Goal: Transaction & Acquisition: Purchase product/service

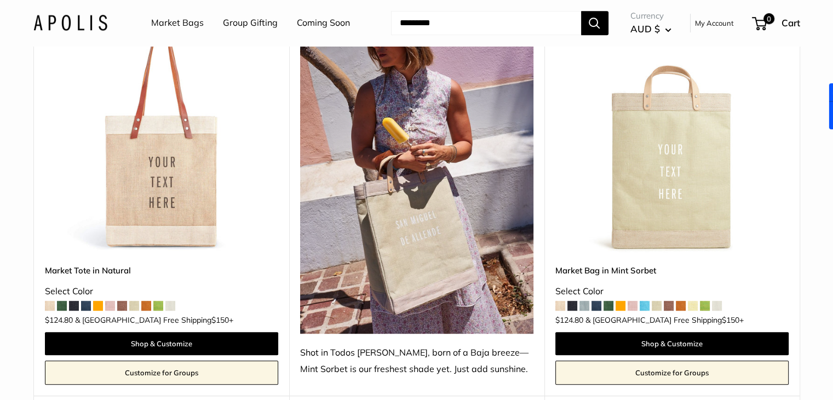
scroll to position [630, 0]
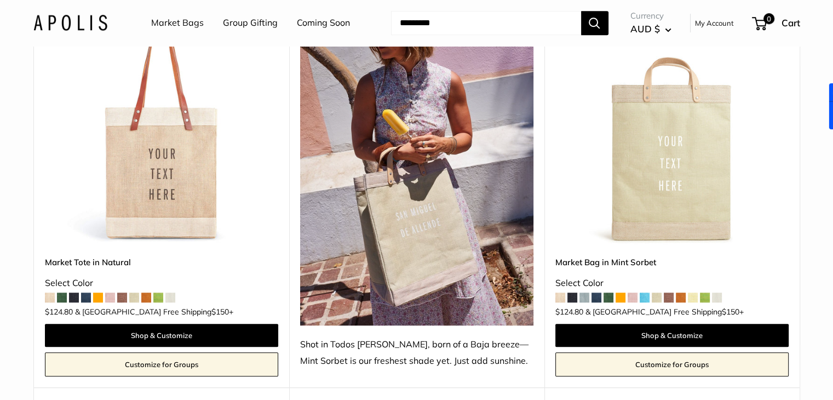
click at [0, 0] on img at bounding box center [0, 0] width 0 height 0
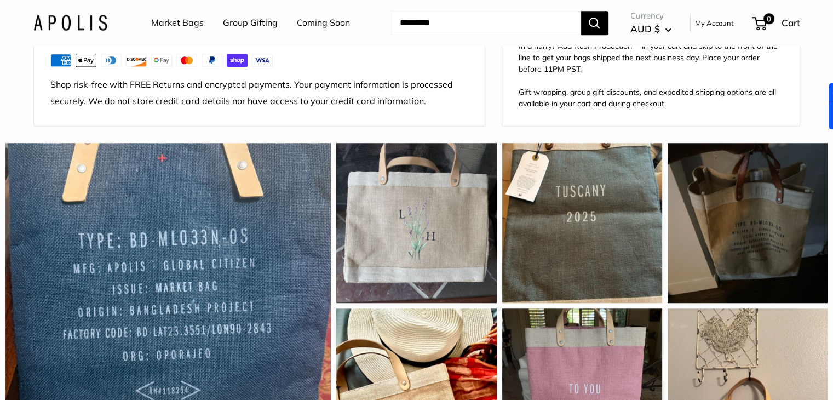
scroll to position [845, 0]
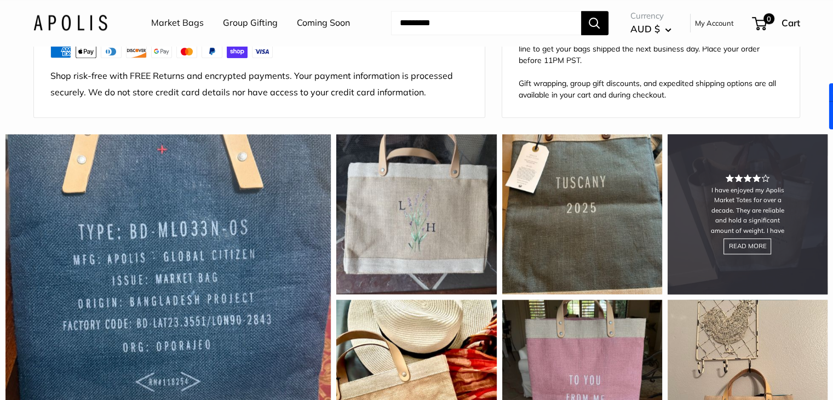
click at [779, 252] on div "I have enjoyed my Apolis Market Totes for over a decade. They are reliable and …" at bounding box center [748, 214] width 160 height 160
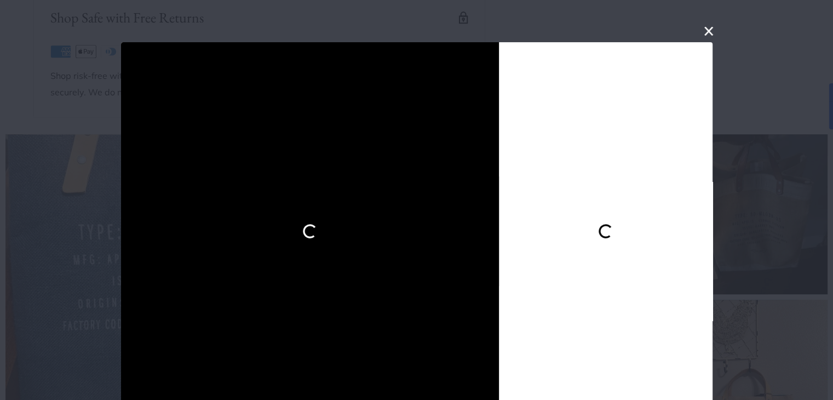
scroll to position [20, 0]
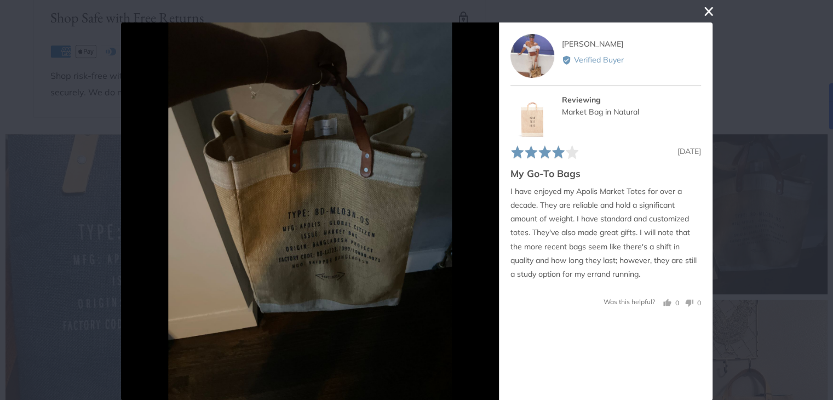
click at [704, 7] on button "close this modal window" at bounding box center [708, 10] width 13 height 13
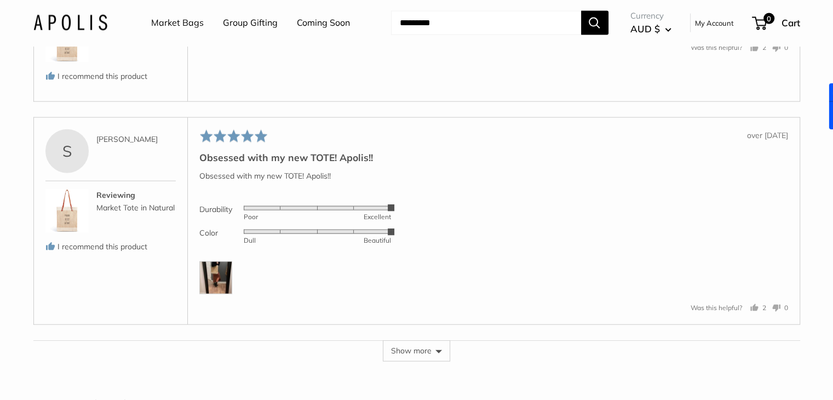
scroll to position [2506, 0]
